Goal: Task Accomplishment & Management: Use online tool/utility

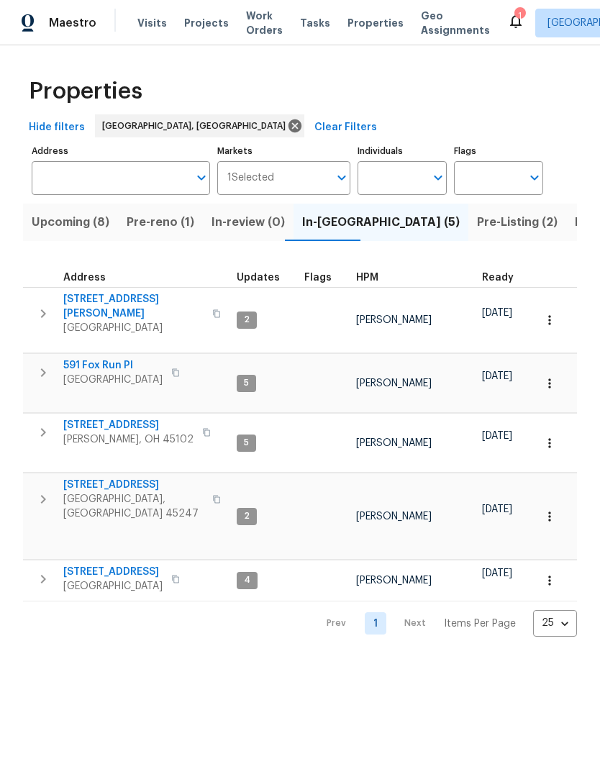
click at [575, 216] on span "Listed (14)" at bounding box center [605, 222] width 60 height 20
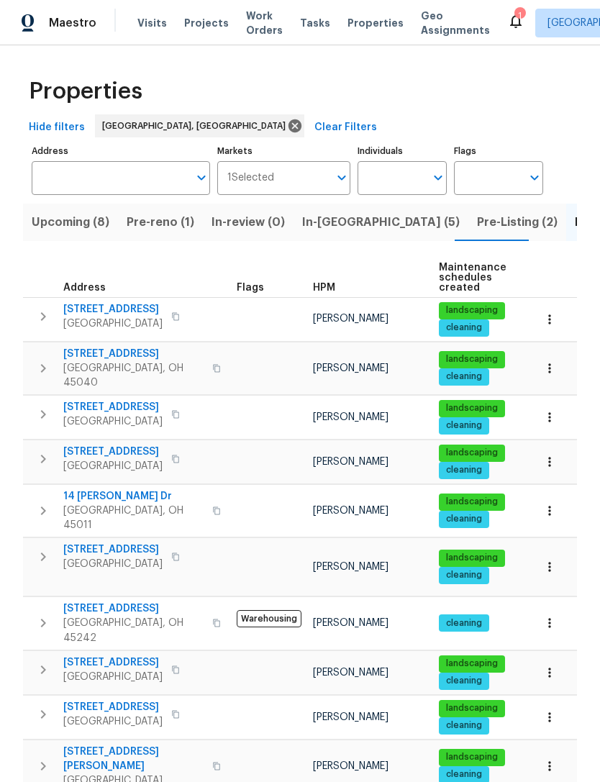
scroll to position [12, 0]
click at [113, 745] on span "[STREET_ADDRESS][PERSON_NAME]" at bounding box center [133, 759] width 140 height 29
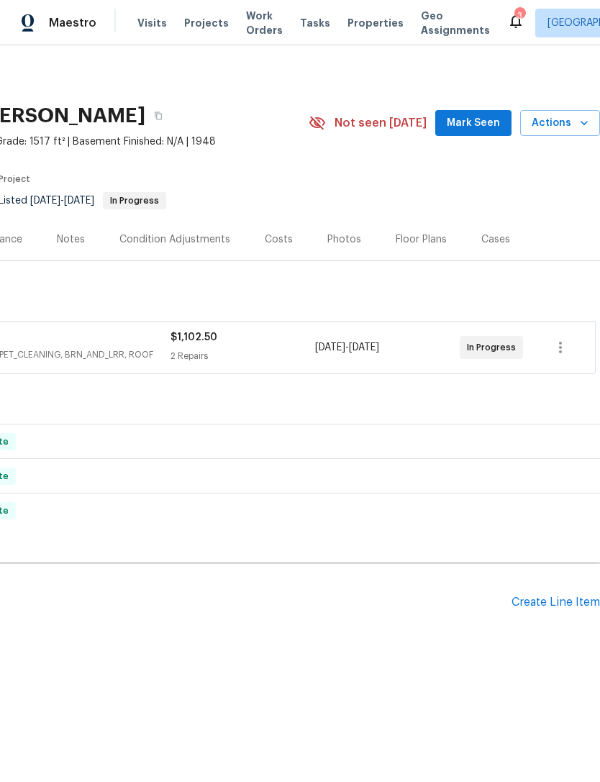
scroll to position [0, 213]
click at [557, 127] on span "Actions" at bounding box center [560, 123] width 57 height 18
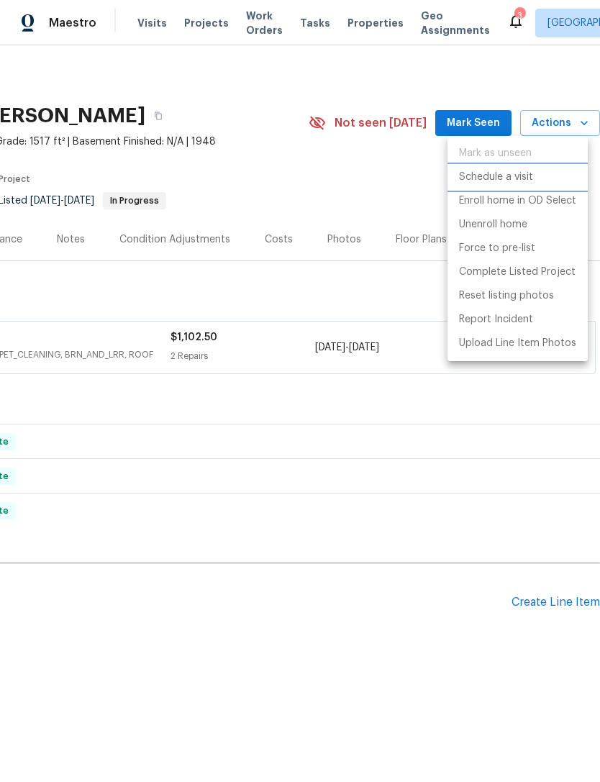
click at [531, 181] on p "Schedule a visit" at bounding box center [496, 177] width 74 height 15
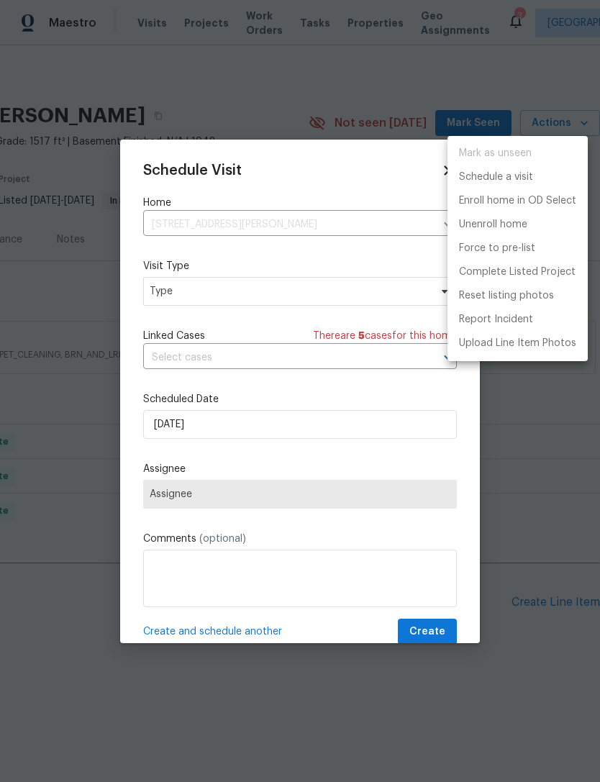
click at [286, 298] on div at bounding box center [300, 391] width 600 height 782
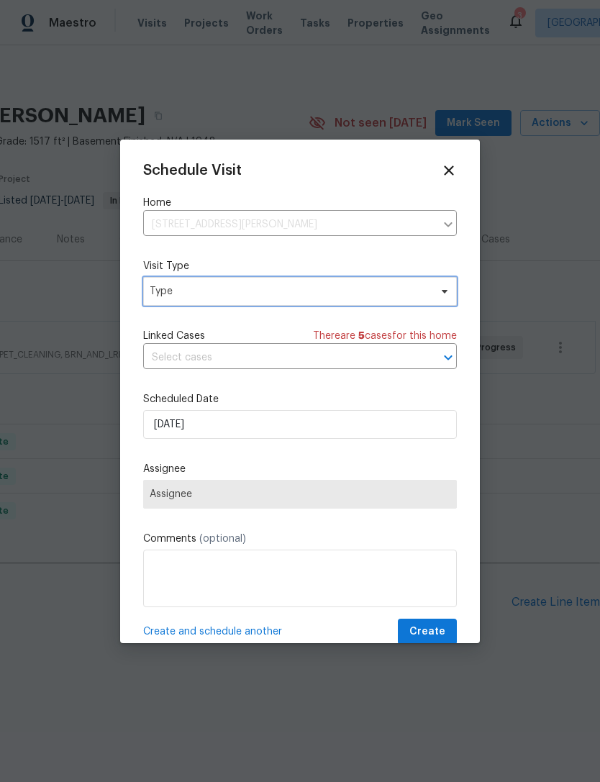
click at [391, 295] on span "Type" at bounding box center [290, 291] width 280 height 14
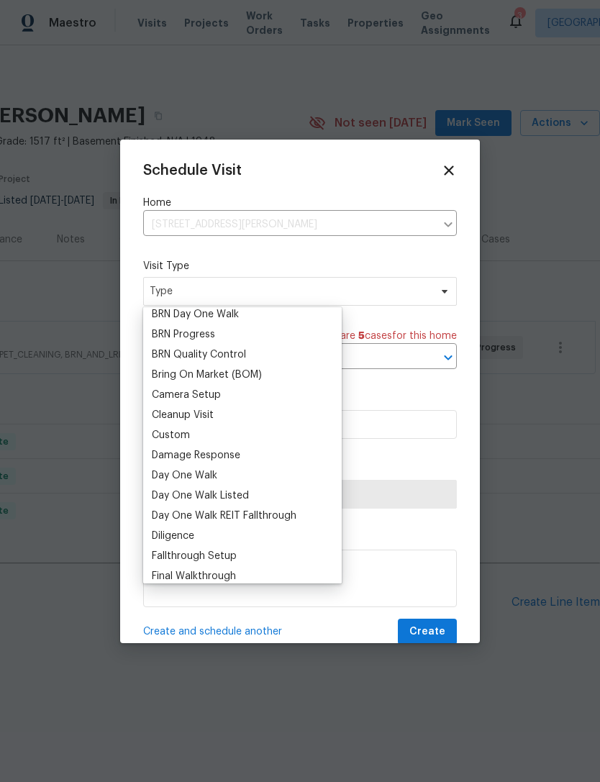
scroll to position [0, 0]
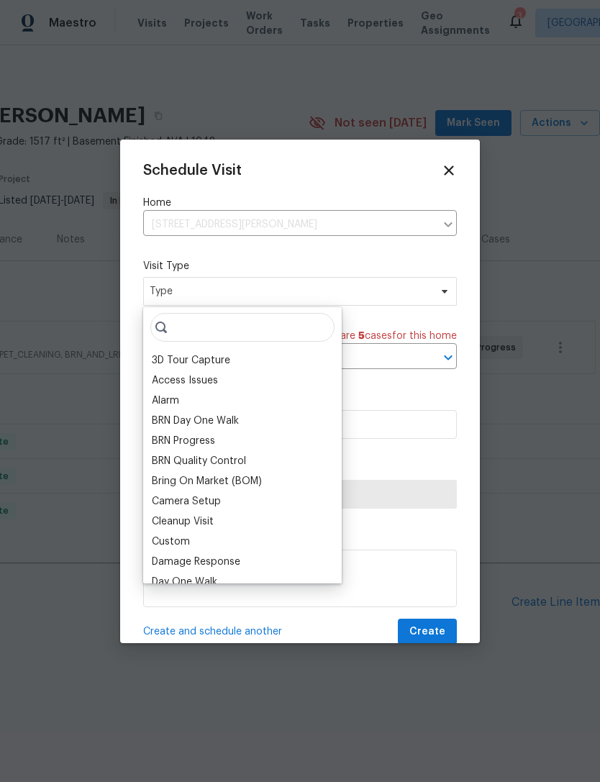
click at [201, 434] on div "BRN Progress" at bounding box center [183, 441] width 63 height 14
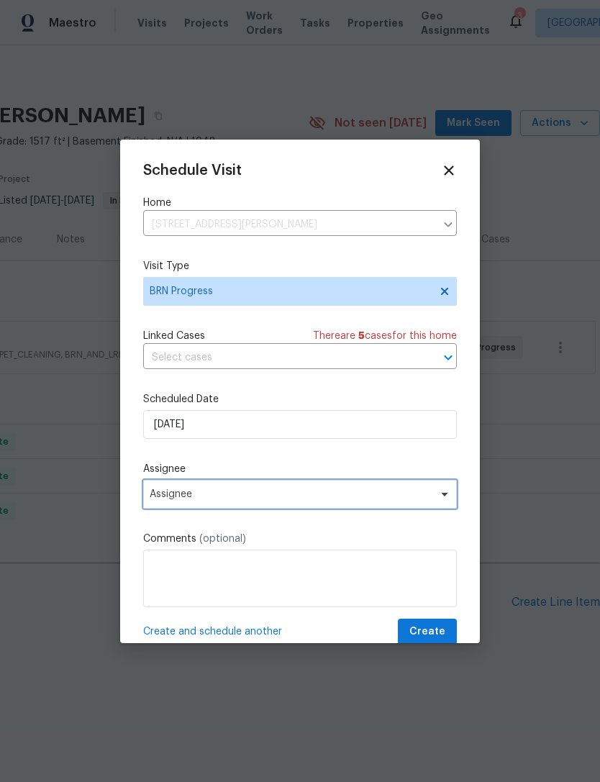
click at [334, 497] on span "Assignee" at bounding box center [291, 495] width 282 height 12
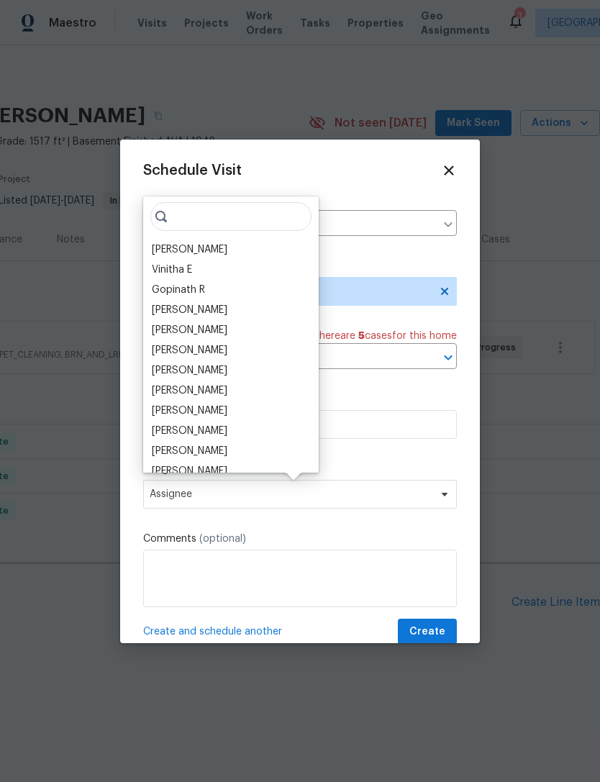
click at [206, 245] on div "[PERSON_NAME]" at bounding box center [190, 249] width 76 height 14
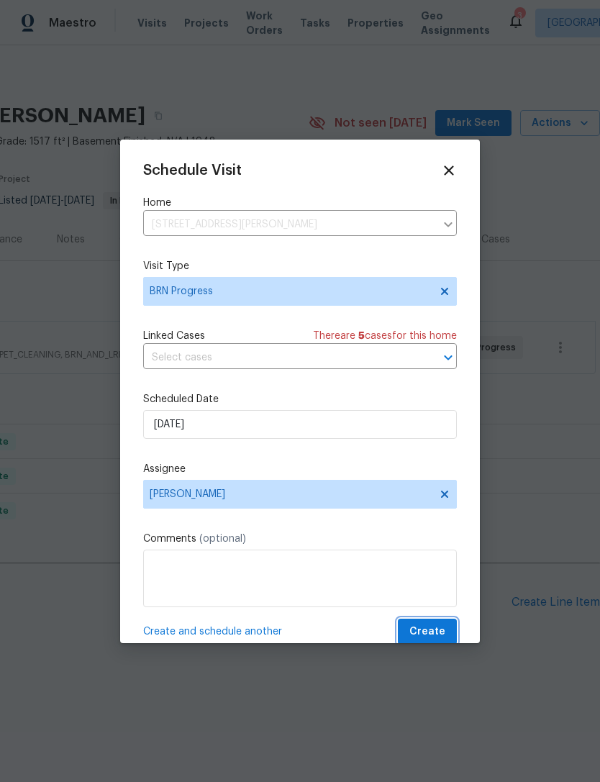
click at [430, 635] on span "Create" at bounding box center [427, 632] width 36 height 18
